Goal: Check status: Check status

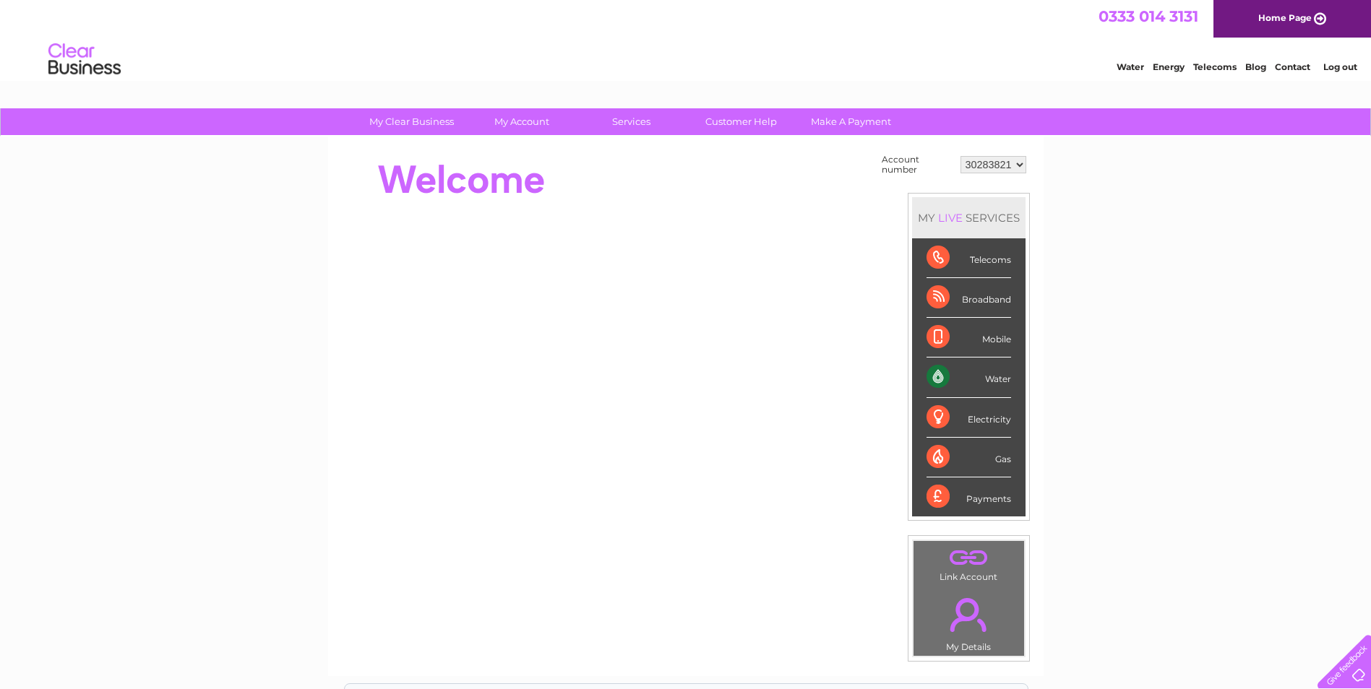
click at [996, 162] on select "30283821" at bounding box center [993, 164] width 66 height 17
click at [1344, 62] on link "Log out" at bounding box center [1340, 66] width 34 height 11
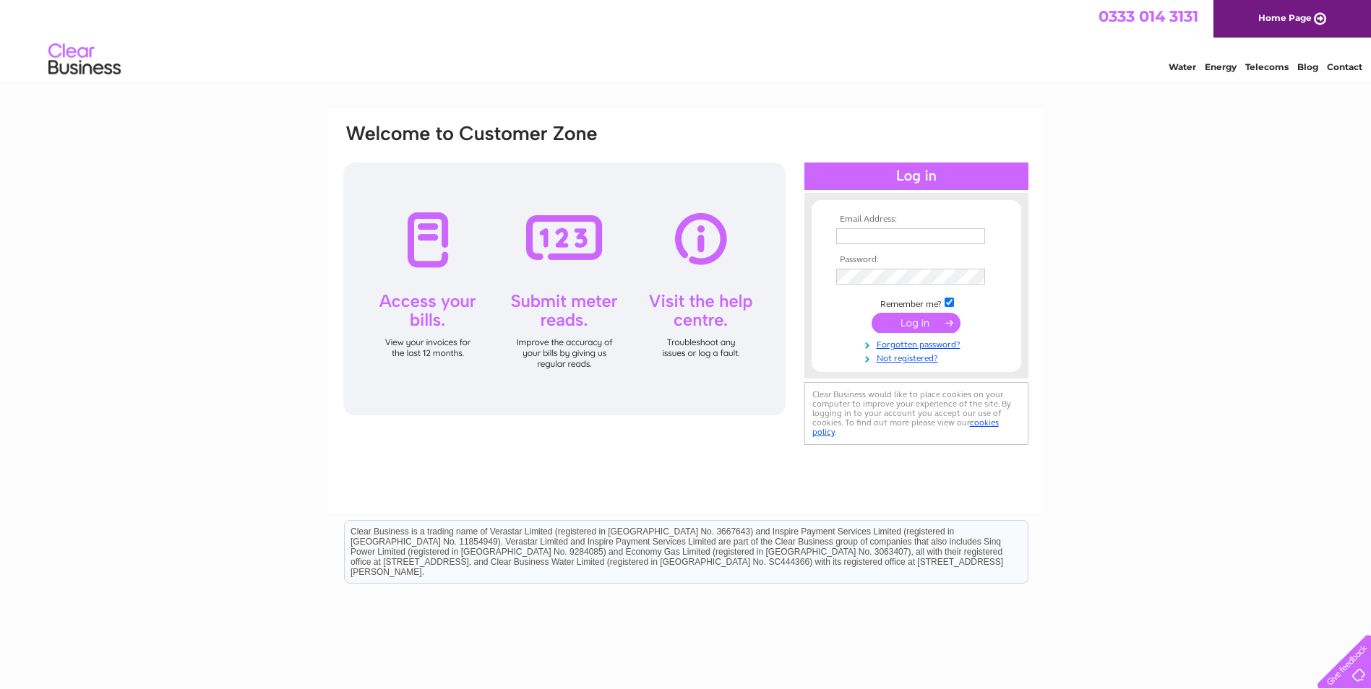
type input "Ashley.Fulton@denholm-group.co.uk"
click at [916, 323] on input "submit" at bounding box center [915, 323] width 89 height 20
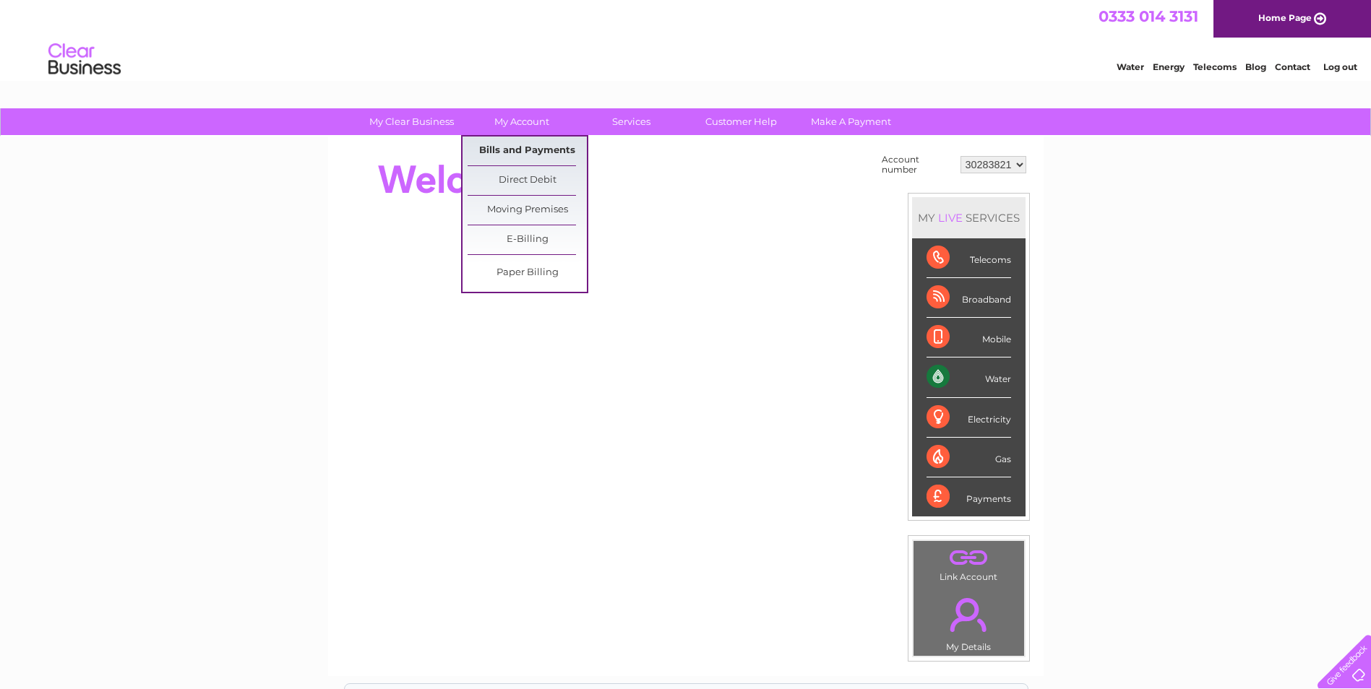
click at [513, 144] on link "Bills and Payments" at bounding box center [526, 151] width 119 height 29
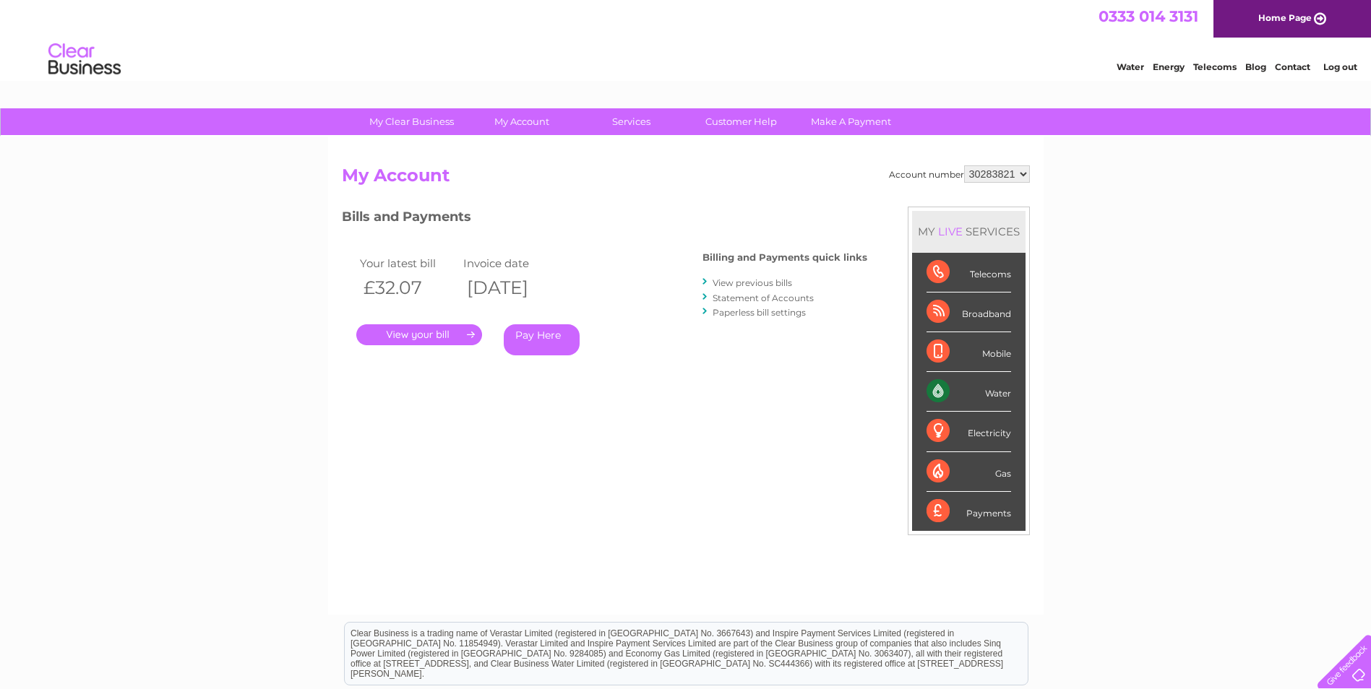
click at [999, 171] on select "30283821" at bounding box center [997, 173] width 66 height 17
click at [1327, 74] on li "Log out" at bounding box center [1339, 67] width 43 height 18
click at [1334, 66] on link "Log out" at bounding box center [1340, 66] width 34 height 11
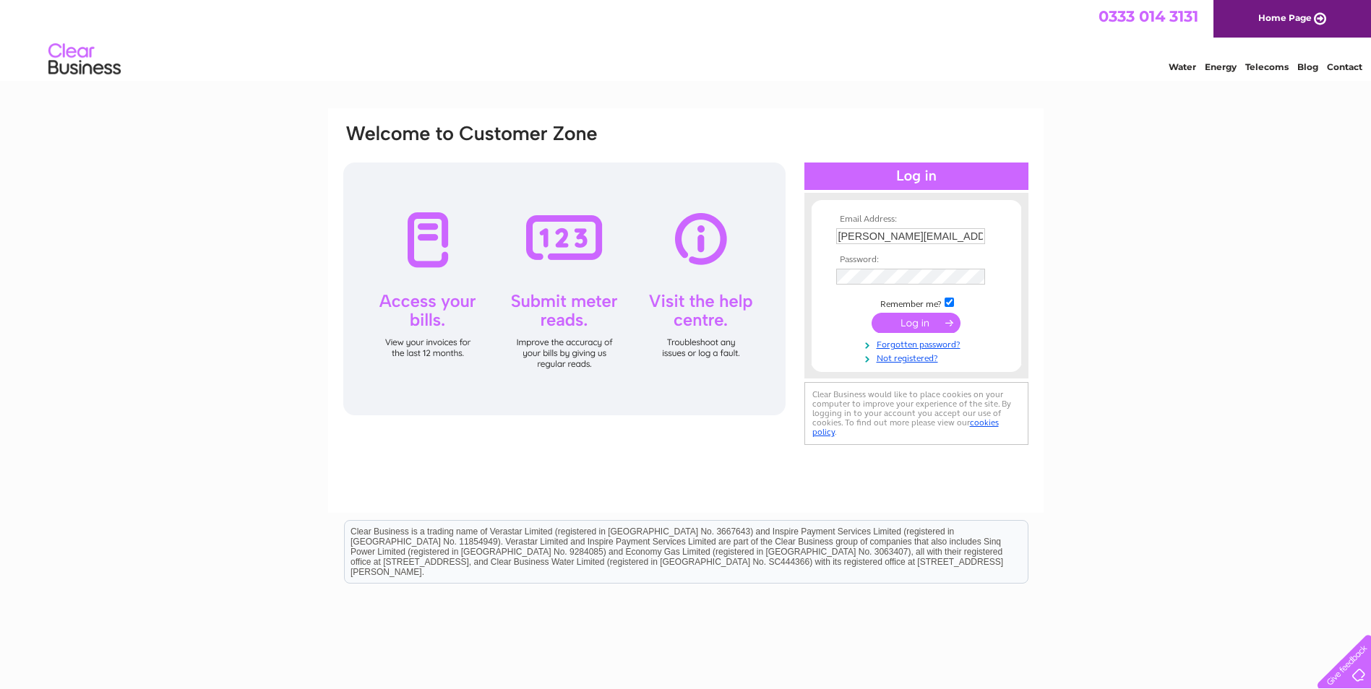
click at [876, 225] on td "Ashley.Fulton@denholm-group.co.uk" at bounding box center [916, 236] width 168 height 23
click at [893, 236] on input "Ashley.Fulton@denholm-group.co.uk" at bounding box center [911, 236] width 150 height 17
type input "billing@denholm-group.co.uk"
click at [920, 324] on input "submit" at bounding box center [915, 323] width 89 height 20
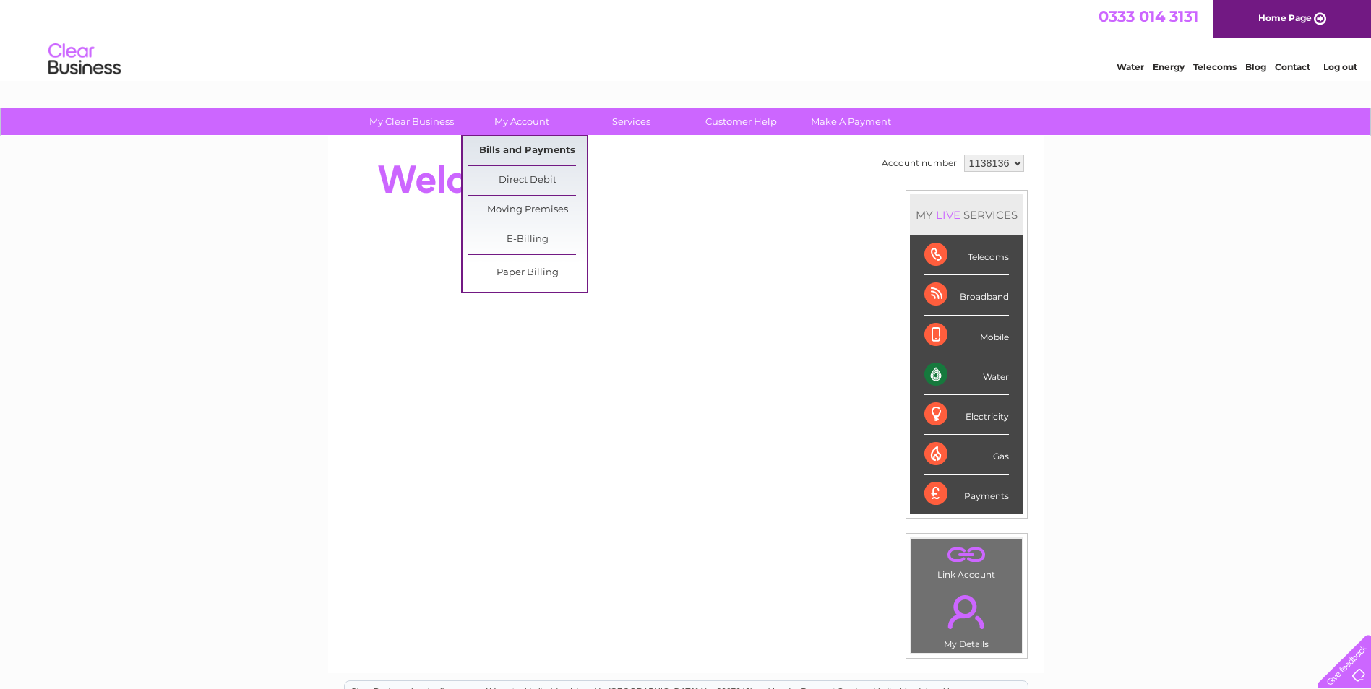
click at [522, 142] on link "Bills and Payments" at bounding box center [526, 151] width 119 height 29
